Goal: Task Accomplishment & Management: Manage account settings

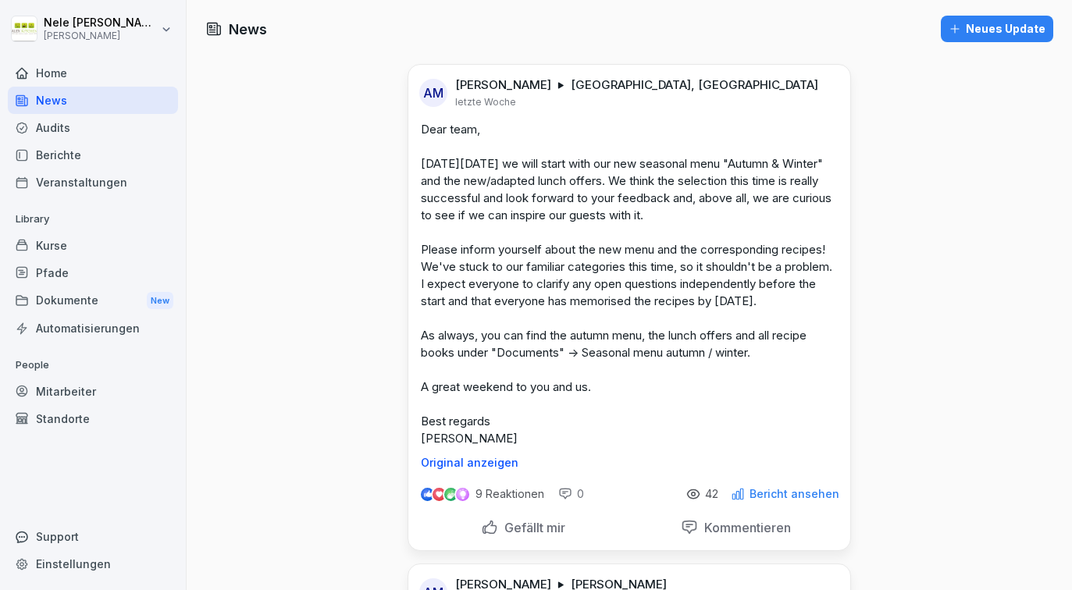
click at [60, 78] on div "Home" at bounding box center [93, 72] width 170 height 27
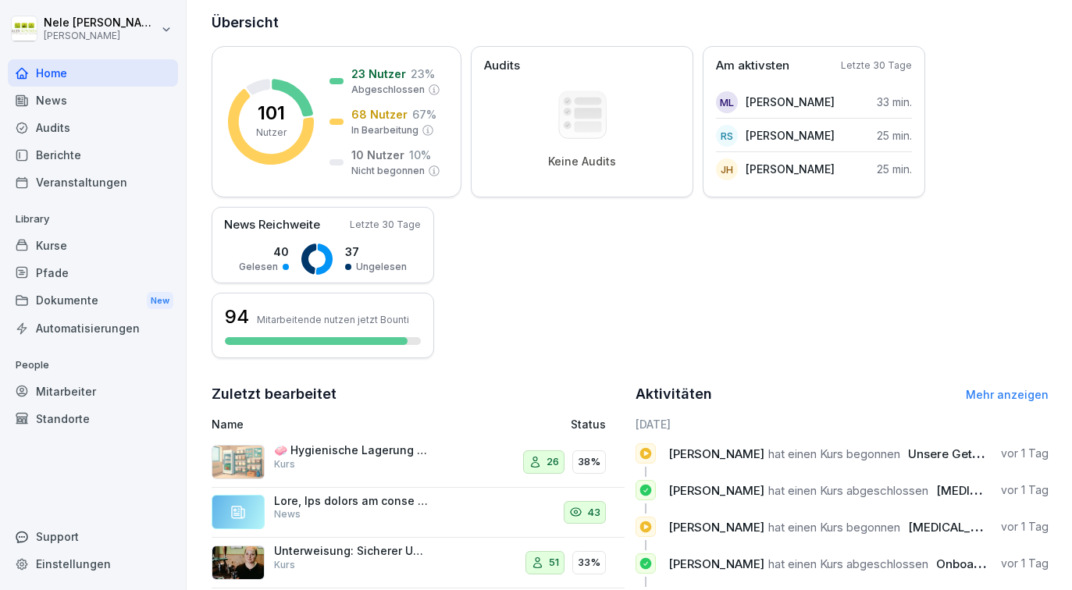
scroll to position [188, 0]
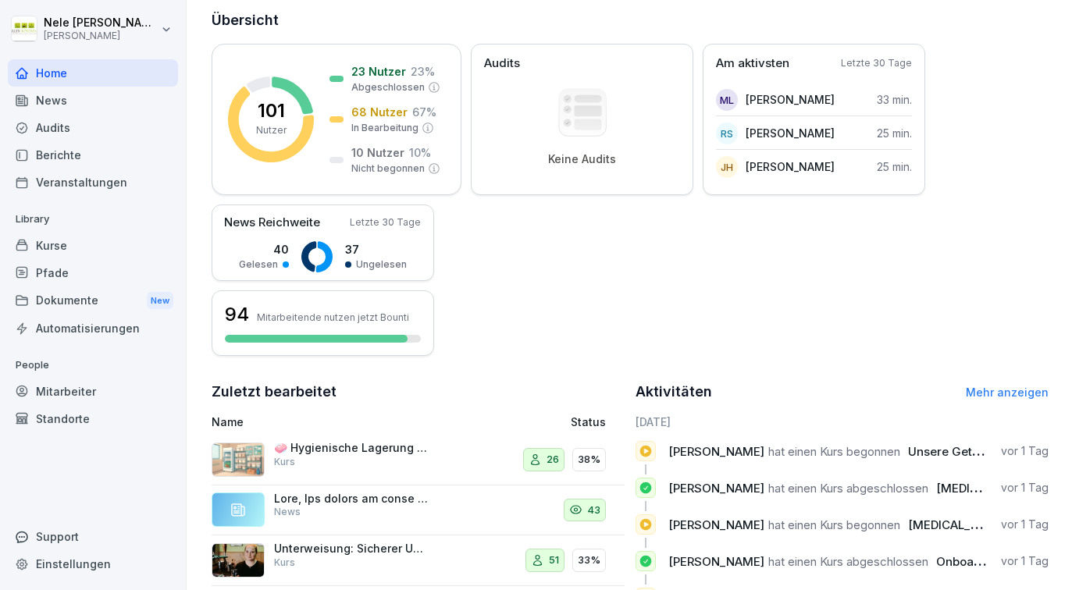
click at [81, 247] on div "Kurse" at bounding box center [93, 245] width 170 height 27
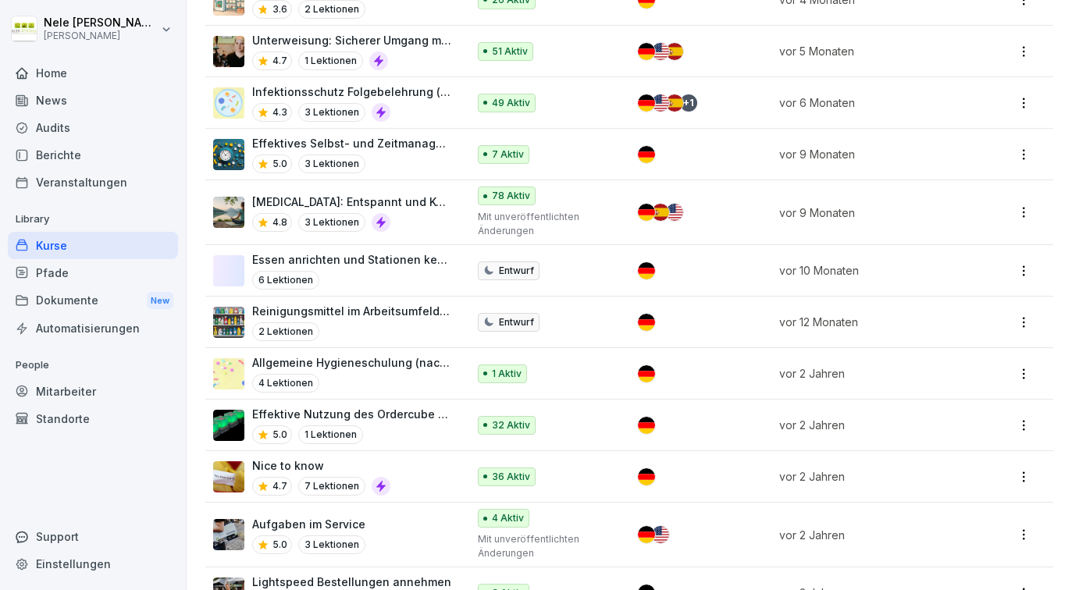
scroll to position [316, 0]
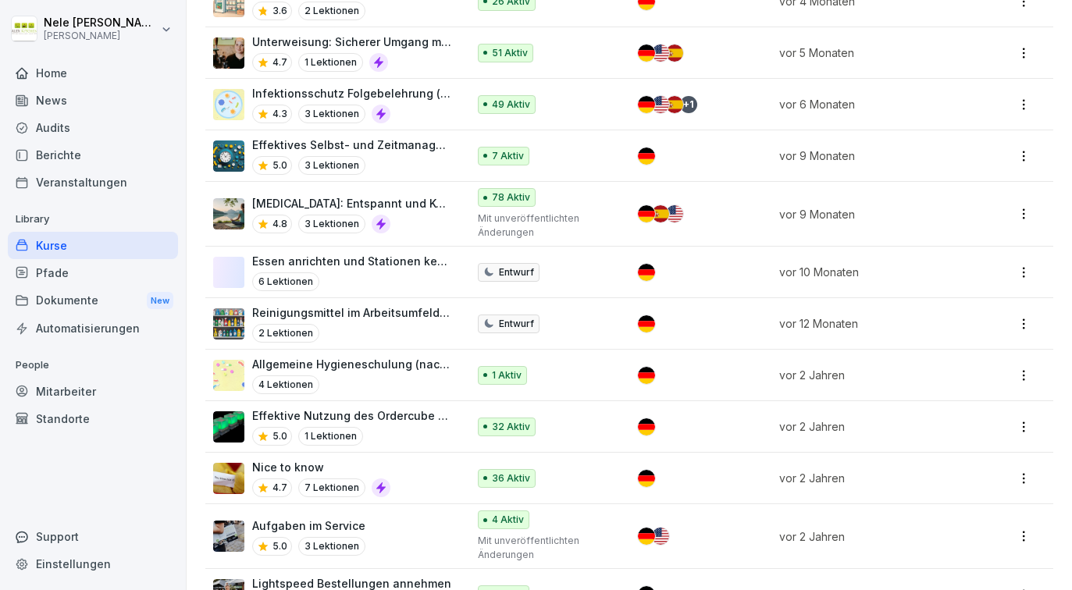
click at [413, 264] on p "Essen anrichten und Stationen kennen" at bounding box center [351, 261] width 199 height 16
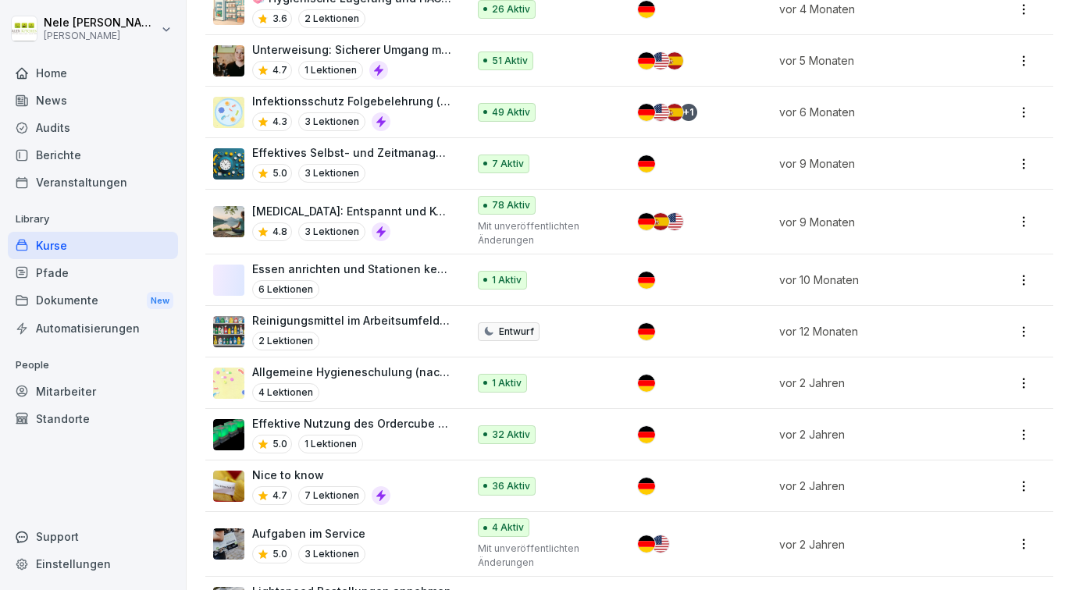
scroll to position [311, 0]
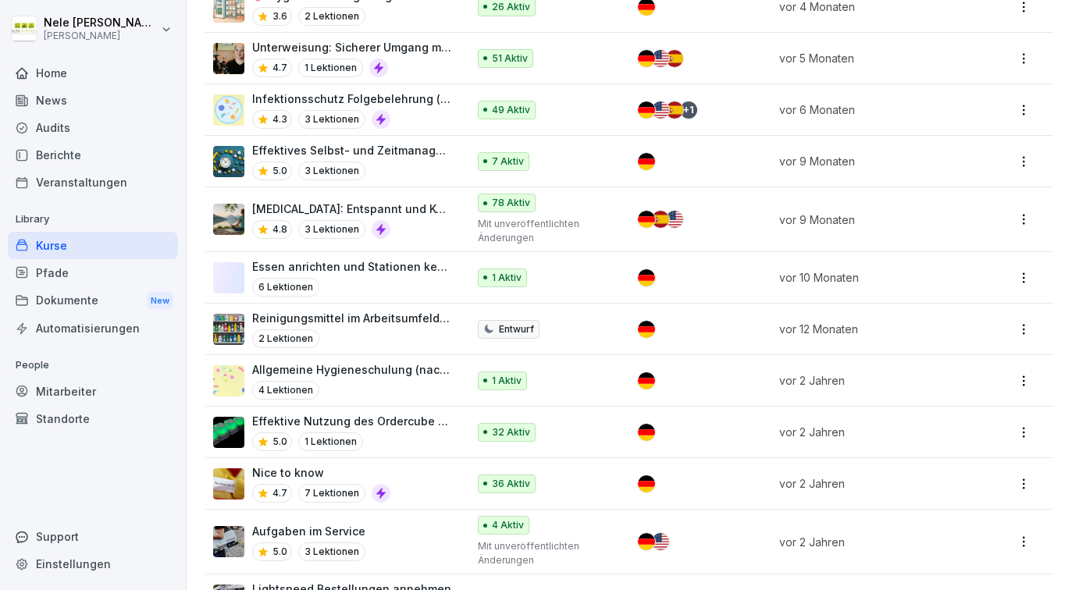
click at [381, 320] on p "Reinigungsmittel im Arbeitsumfeld: Anwendung, Dosierung und Sicherheit" at bounding box center [351, 318] width 199 height 16
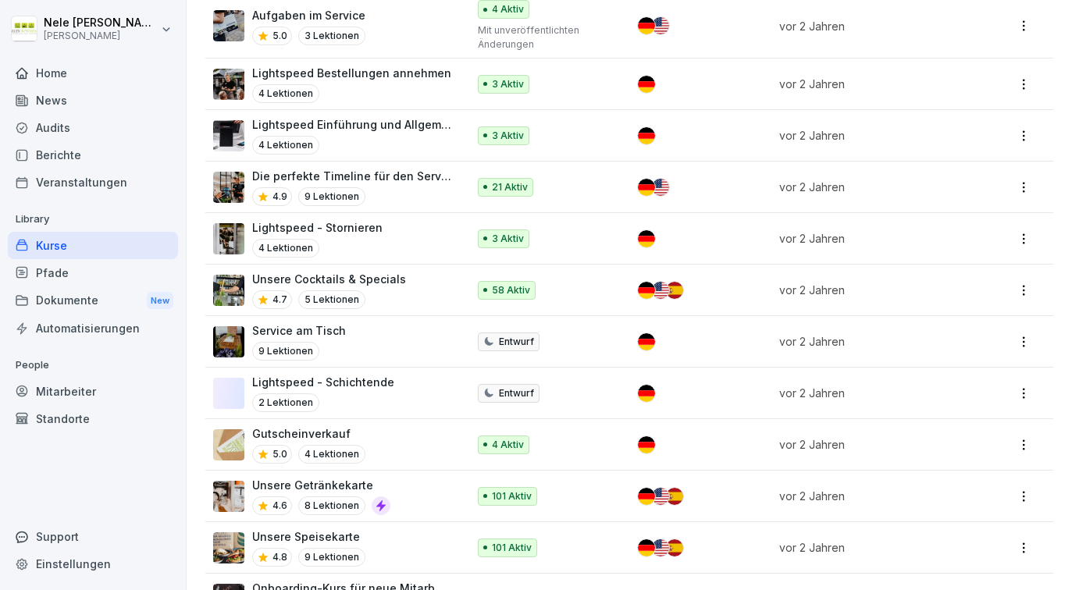
scroll to position [827, 0]
click at [386, 351] on td "Service am Tisch 9 Lektionen" at bounding box center [337, 341] width 265 height 52
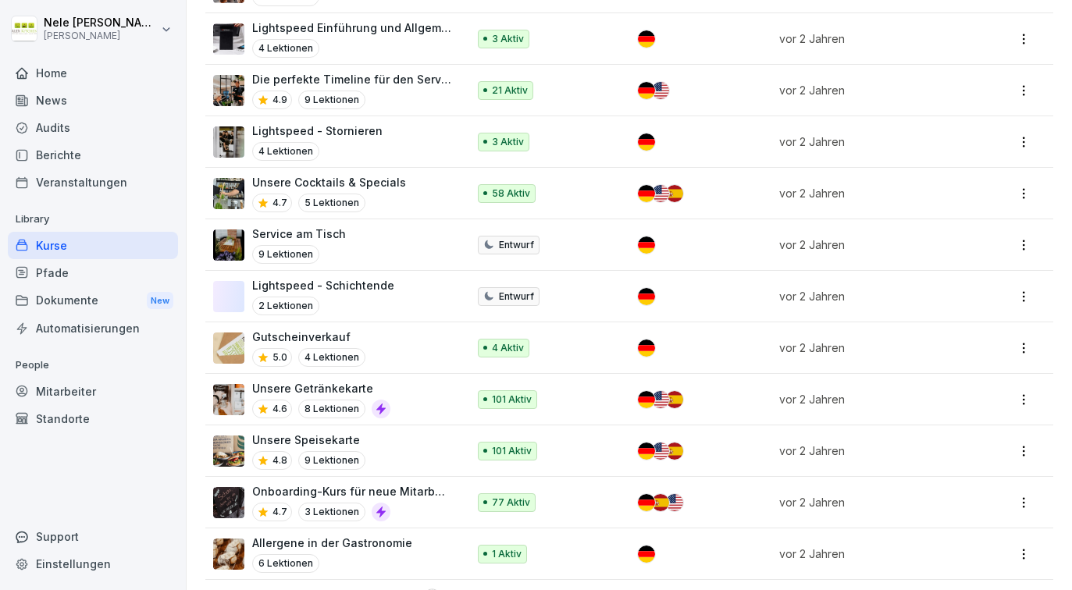
scroll to position [926, 0]
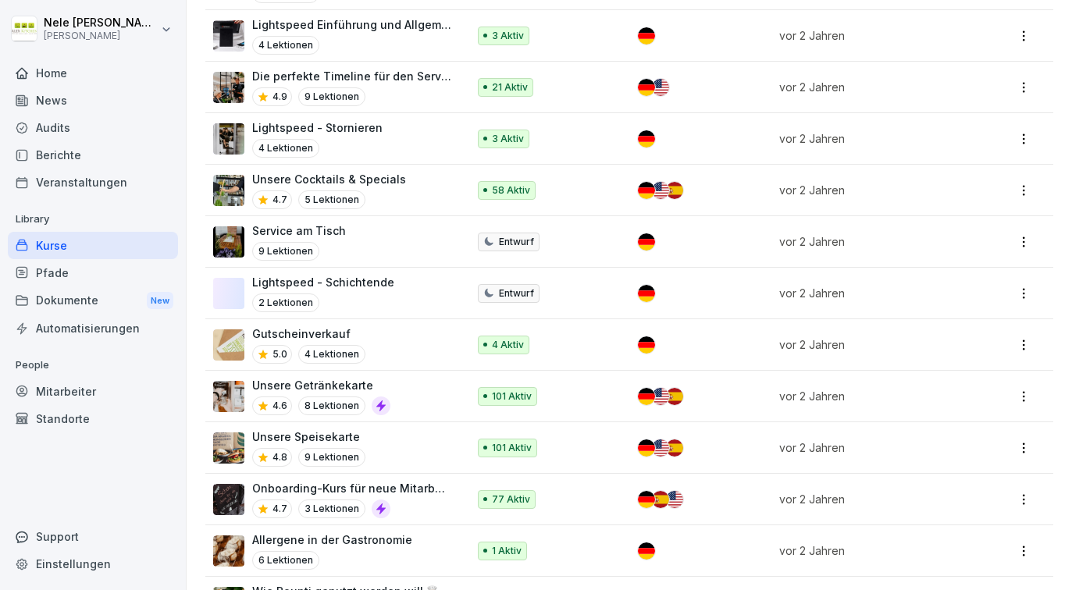
click at [384, 293] on div "2 Lektionen" at bounding box center [323, 302] width 142 height 19
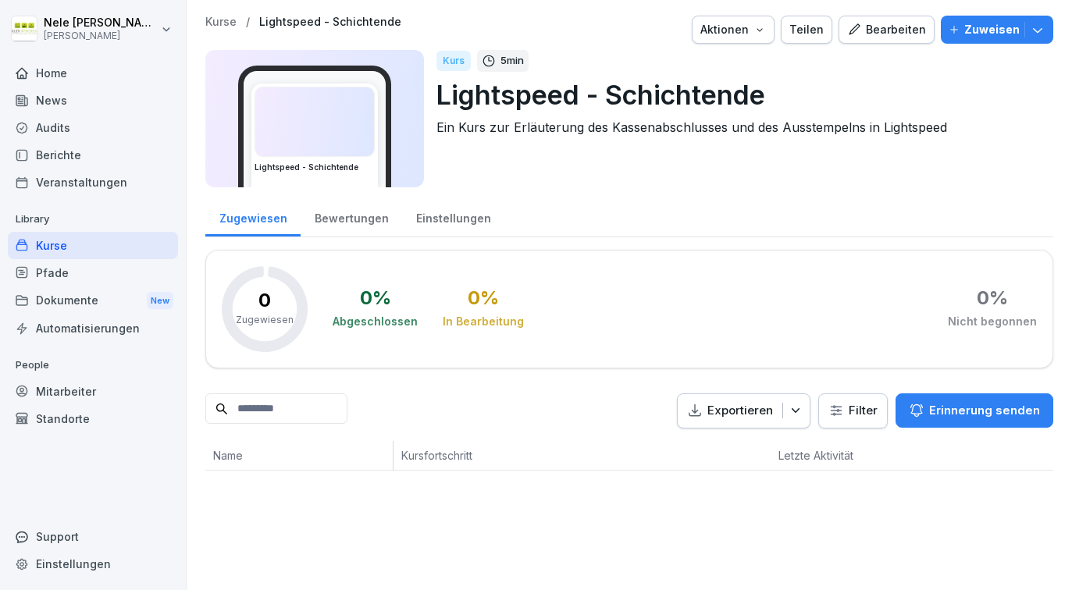
click at [464, 204] on div "Einstellungen" at bounding box center [453, 217] width 102 height 40
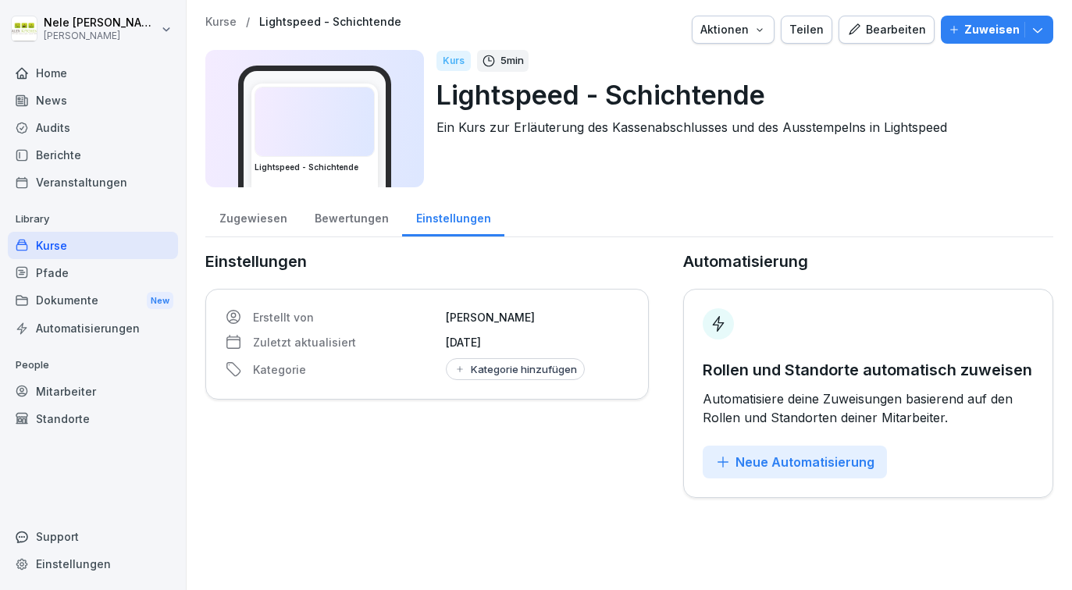
click at [262, 231] on div "Zugewiesen" at bounding box center [252, 217] width 95 height 40
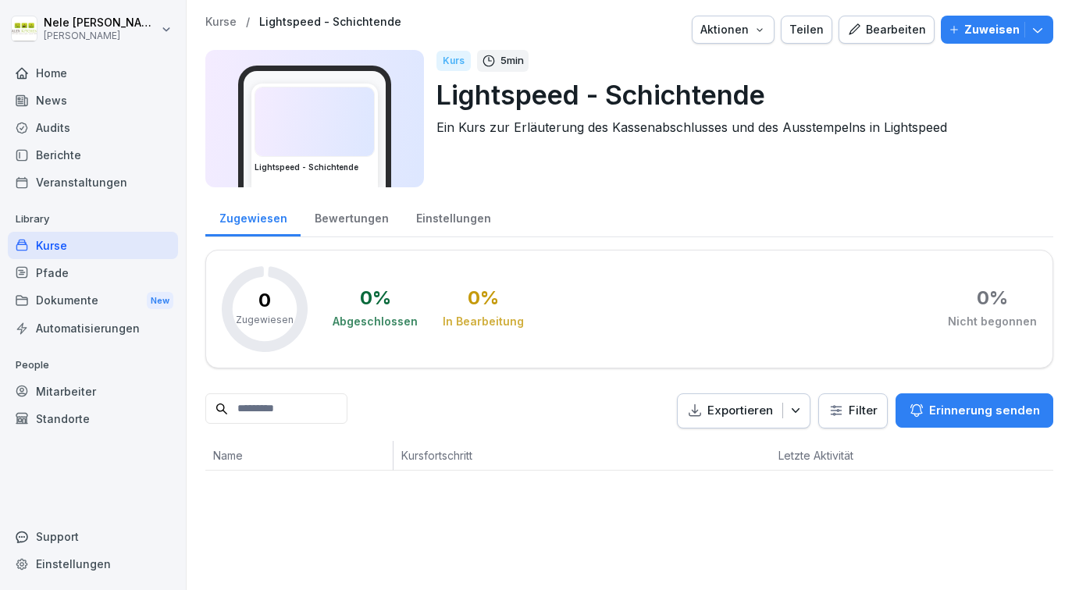
click at [910, 37] on div "Bearbeiten" at bounding box center [886, 29] width 79 height 17
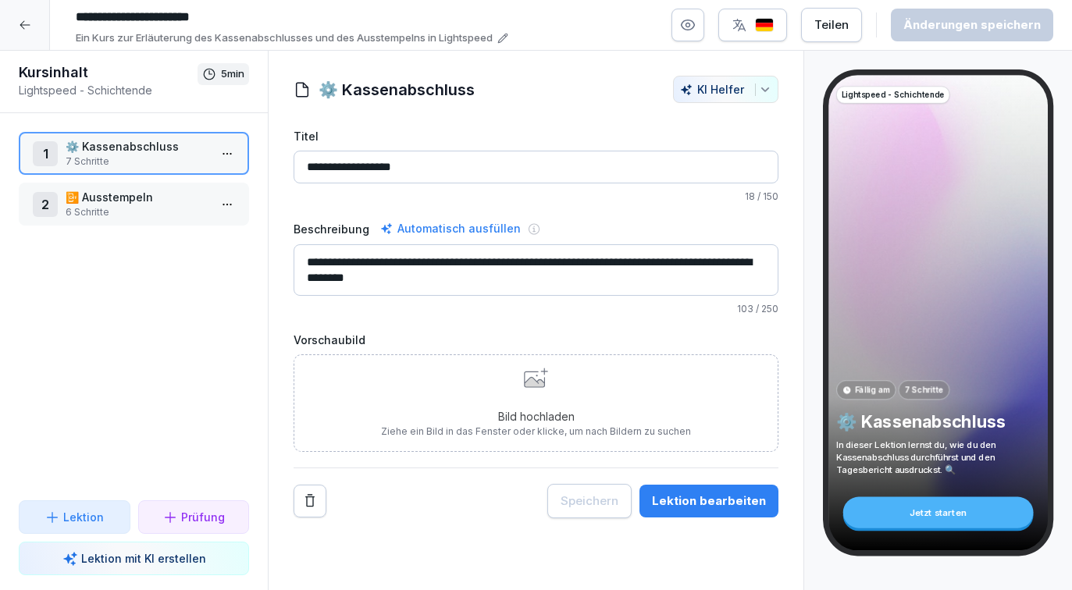
click at [149, 207] on p "6 Schritte" at bounding box center [137, 212] width 143 height 14
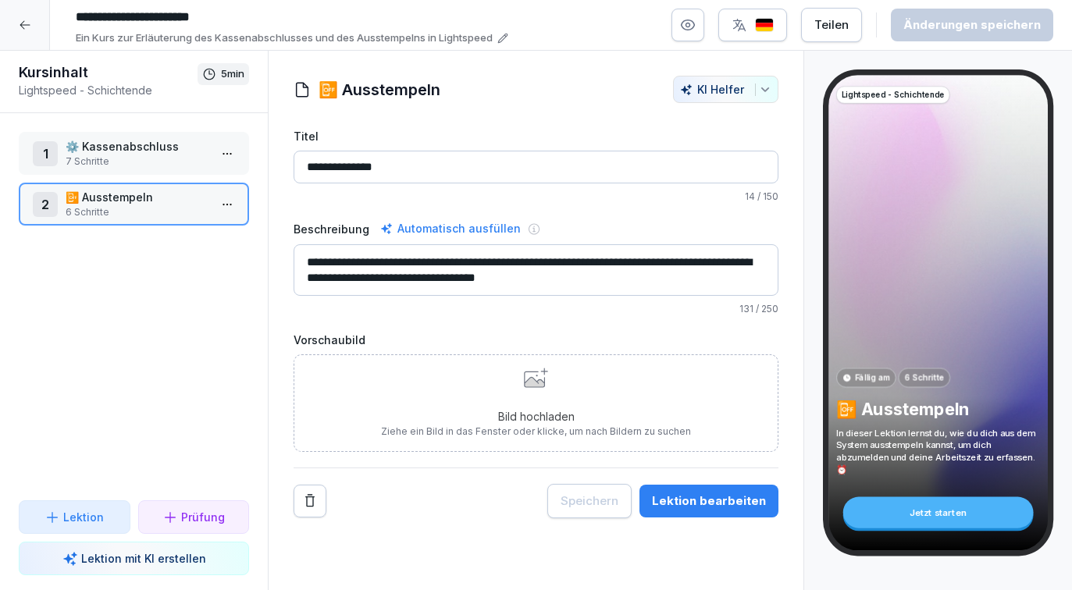
click at [146, 163] on p "7 Schritte" at bounding box center [137, 162] width 143 height 14
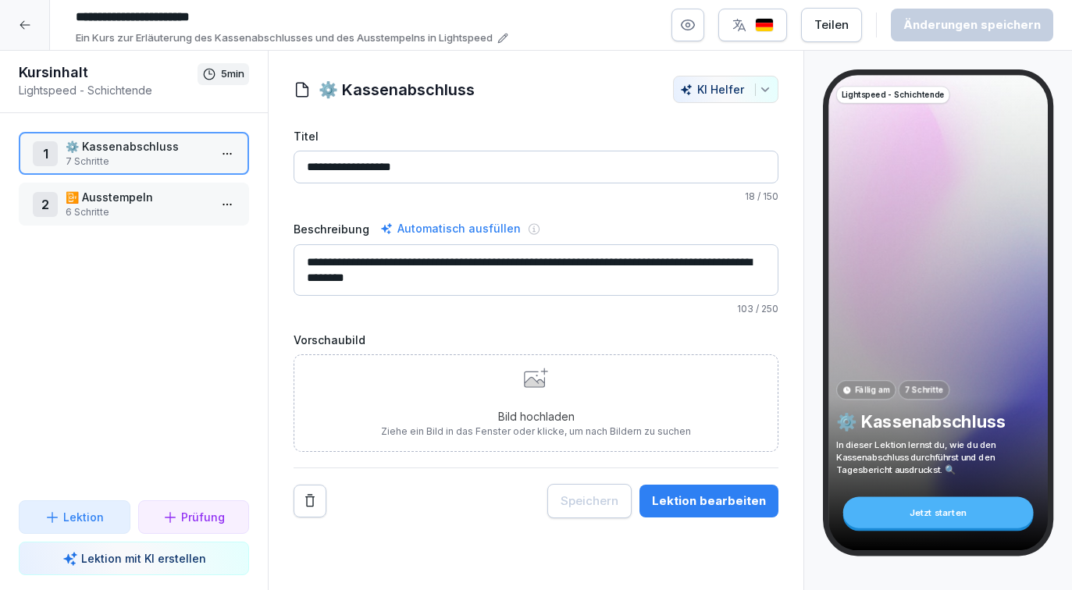
click at [24, 32] on div at bounding box center [25, 25] width 50 height 50
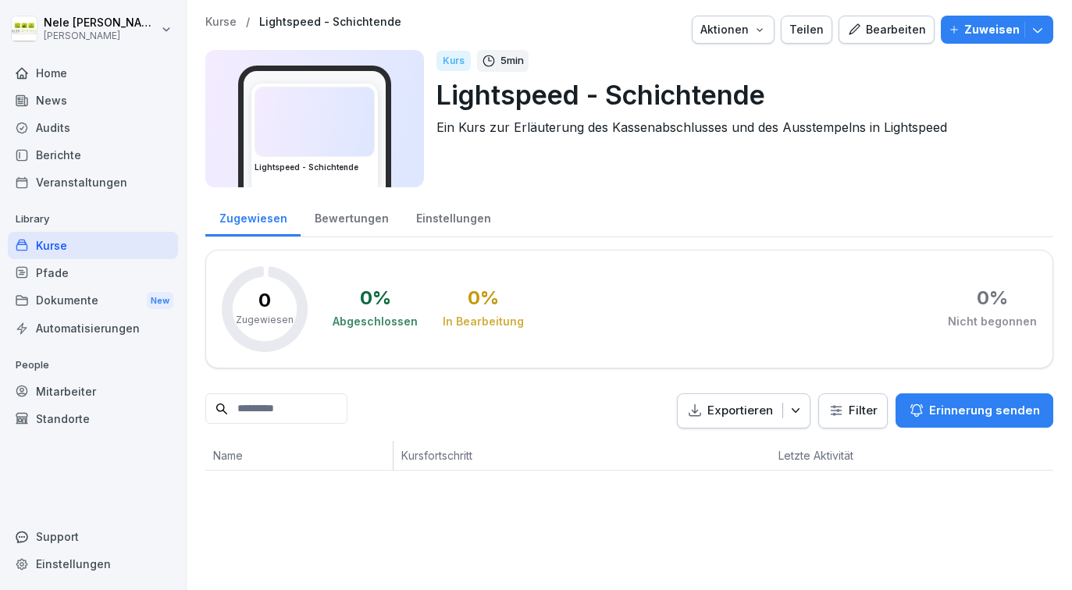
click at [67, 34] on html "Nele Magnussen Alex Kitchen Home News Audits Berichte Veranstaltungen Library K…" at bounding box center [536, 295] width 1072 height 590
click at [726, 251] on html "Nele Magnussen Alex Kitchen Home News Audits Berichte Veranstaltungen Library K…" at bounding box center [536, 295] width 1072 height 590
click at [72, 78] on div "Home" at bounding box center [93, 72] width 170 height 27
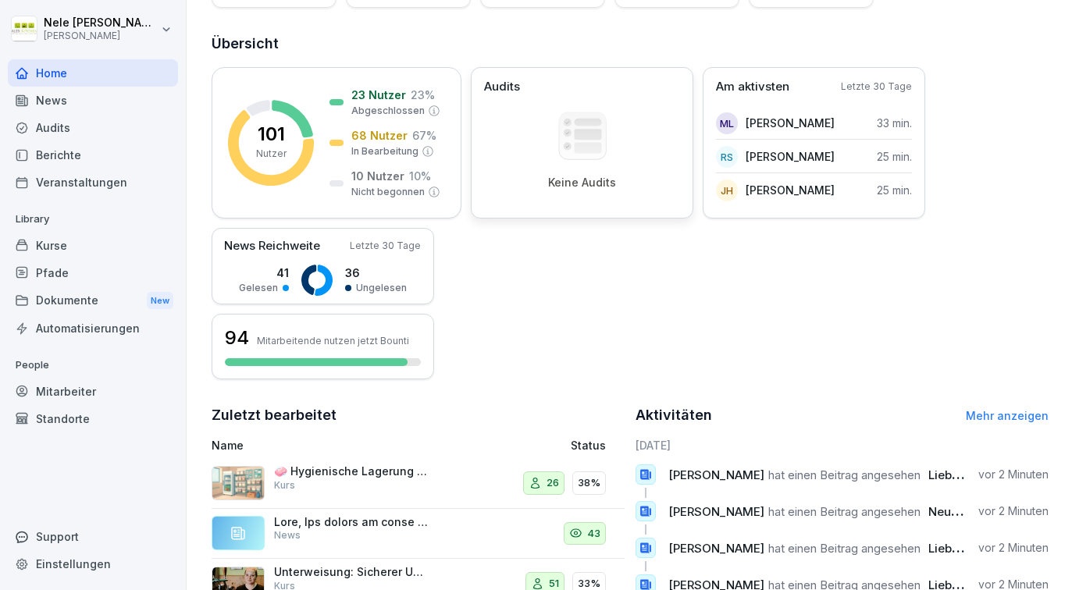
scroll to position [161, 0]
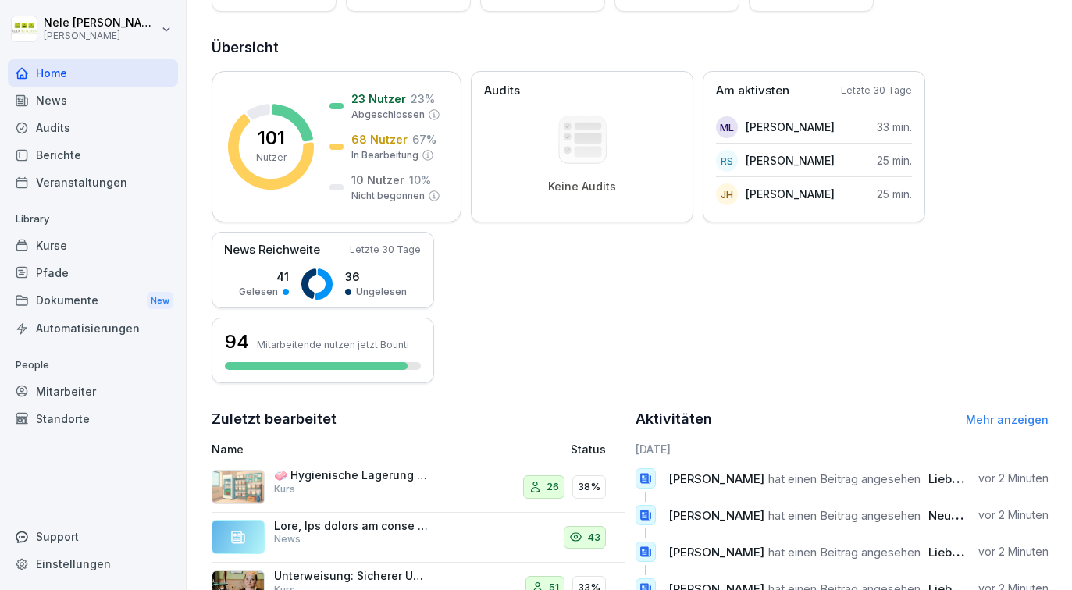
click at [78, 390] on div "Mitarbeiter" at bounding box center [93, 391] width 170 height 27
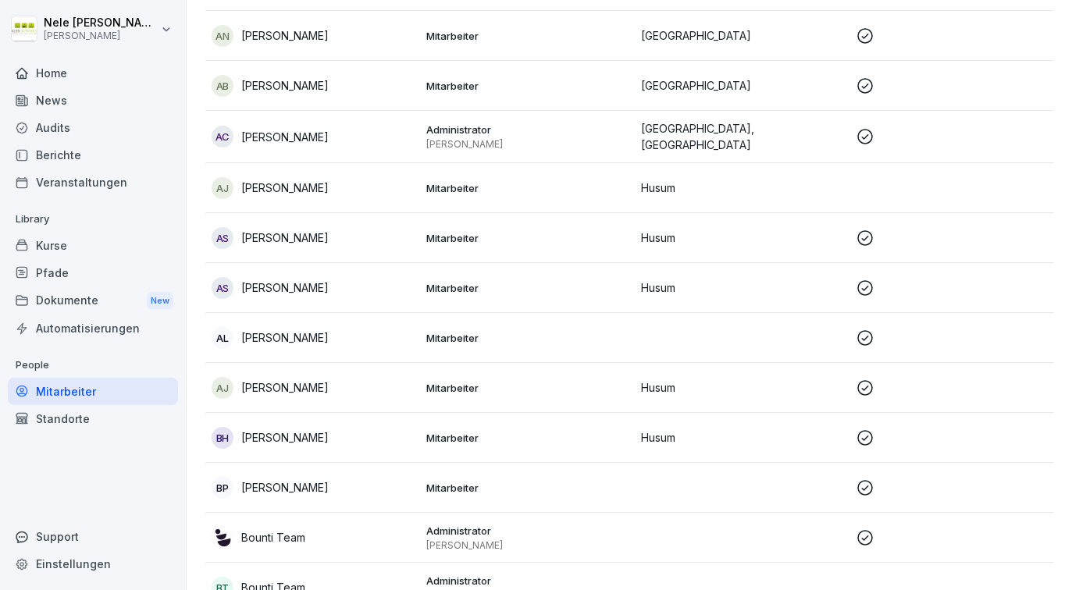
scroll to position [311, 0]
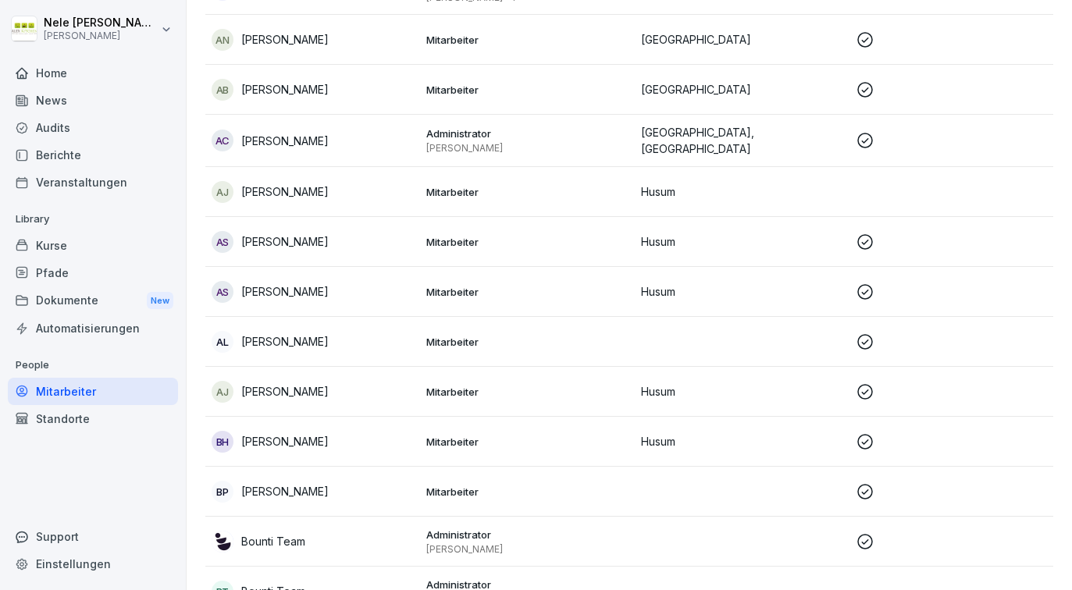
click at [289, 142] on p "Andre Cardell" at bounding box center [284, 141] width 87 height 16
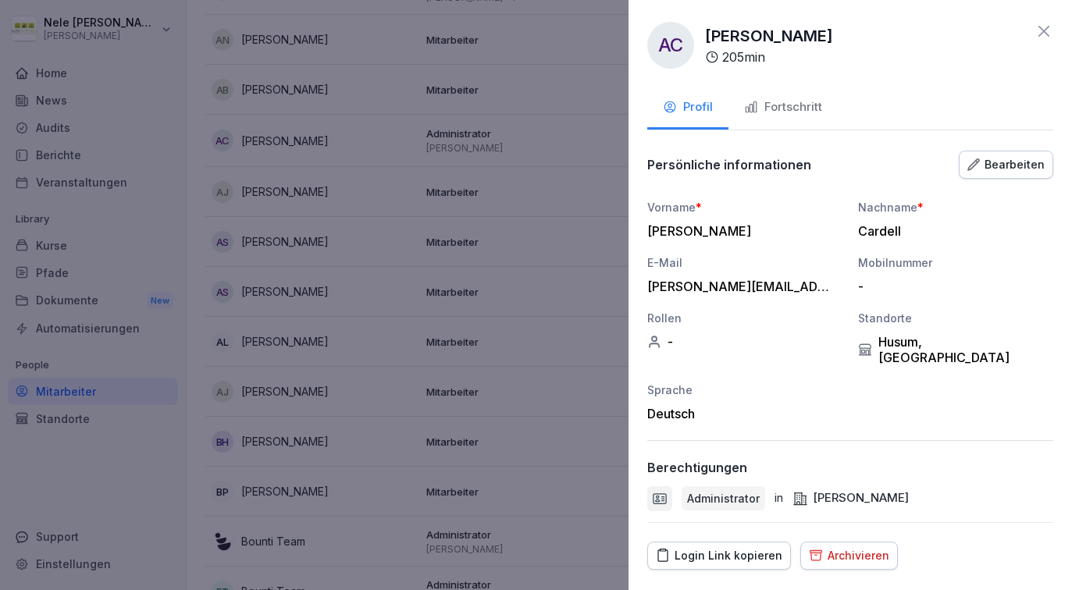
scroll to position [0, 0]
click at [1049, 31] on icon at bounding box center [1043, 31] width 19 height 19
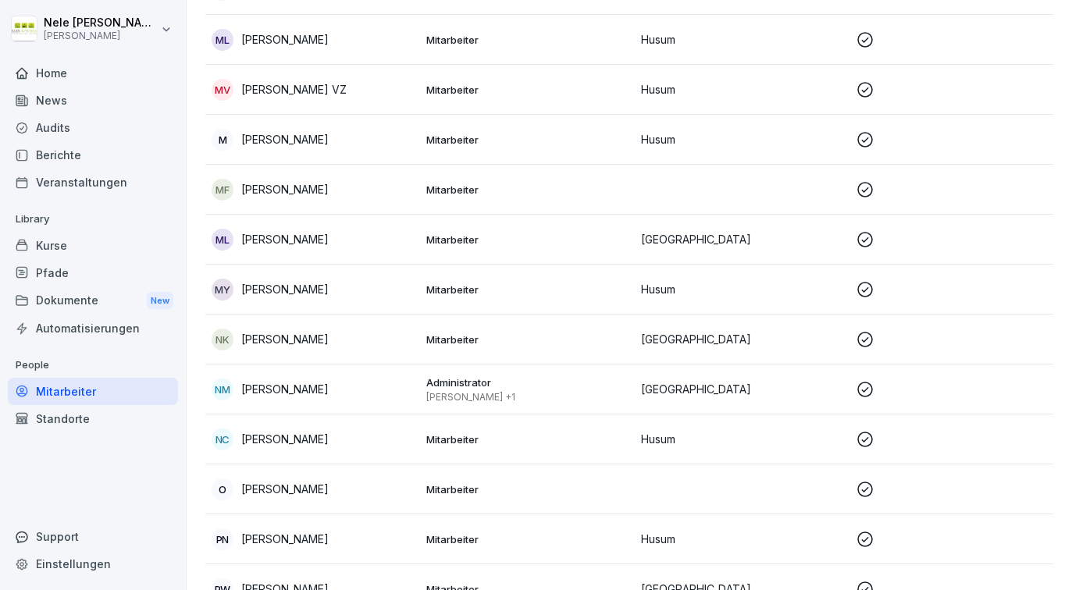
scroll to position [3668, 0]
click at [295, 382] on p "Nele Magnussen" at bounding box center [284, 388] width 87 height 16
